Goal: Information Seeking & Learning: Learn about a topic

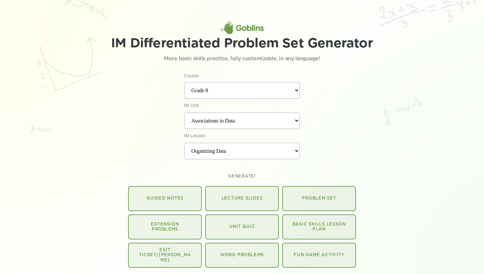
select select "Grade 8"
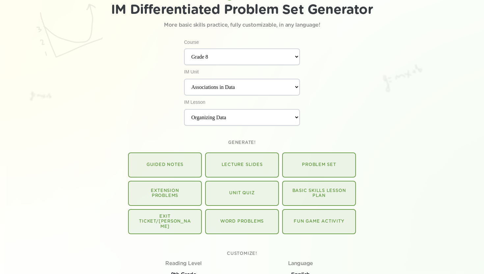
scroll to position [34, 0]
click at [173, 165] on p "Guided Notes" at bounding box center [165, 164] width 54 height 5
click at [300, 89] on select "Associations in Data Dilations, Similarity, and Introducing Slope Exponents and…" at bounding box center [242, 86] width 116 height 17
select select "Dilations, Similarity, and Introducing Slope"
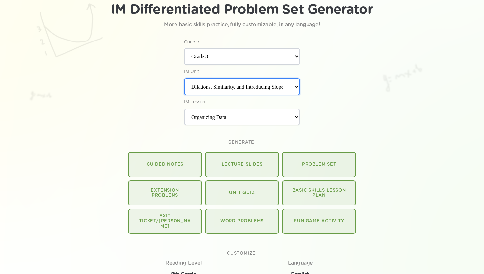
click at [184, 79] on select "Associations in Data Dilations, Similarity, and Introducing Slope Exponents and…" at bounding box center [242, 86] width 116 height 17
select select "Projecting and Scaling"
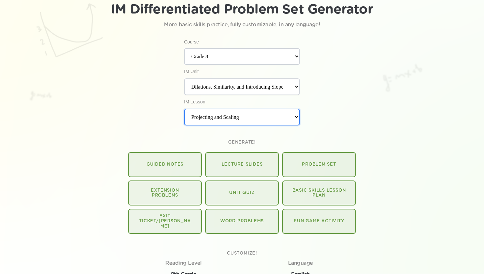
click at [222, 118] on select "Projecting and Scaling Circular Grid Dilations with No Grid Dilations on a Squa…" at bounding box center [242, 117] width 116 height 17
click at [184, 110] on select "Projecting and Scaling Circular Grid Dilations with No Grid Dilations on a Squa…" at bounding box center [242, 117] width 116 height 17
click at [172, 167] on p "Guided Notes" at bounding box center [165, 164] width 54 height 5
click at [237, 164] on p "Lecture Slides" at bounding box center [242, 164] width 54 height 5
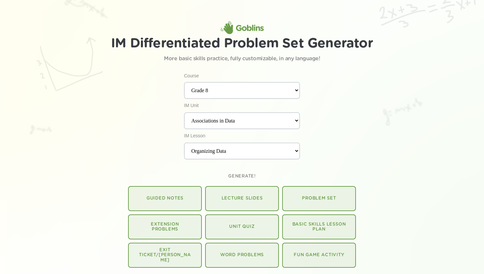
select select "Grade 8"
click at [248, 28] on img at bounding box center [241, 27] width 43 height 13
click at [225, 27] on img at bounding box center [241, 27] width 43 height 13
select select "Grade 8"
click at [243, 29] on img at bounding box center [241, 27] width 43 height 13
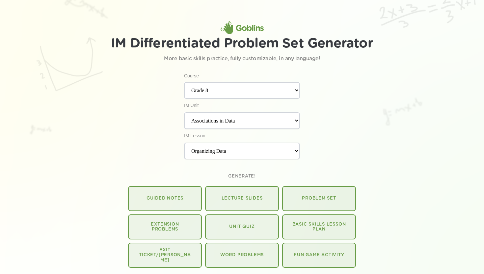
select select "Grade 8"
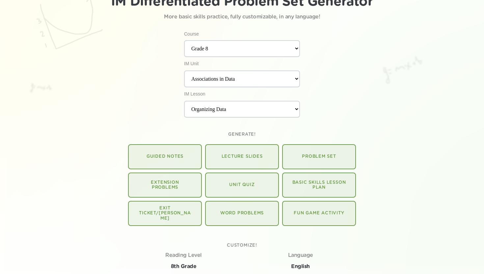
scroll to position [44, 0]
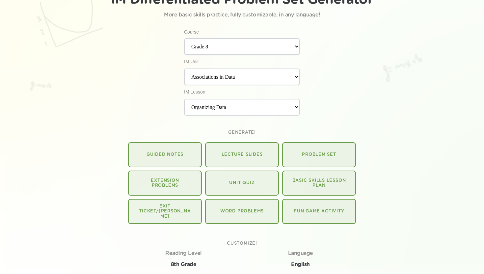
click at [316, 156] on p "Problem Set" at bounding box center [319, 154] width 54 height 5
